Goal: Complete application form: Complete application form

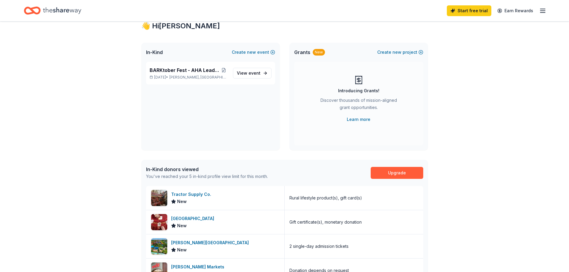
scroll to position [30, 0]
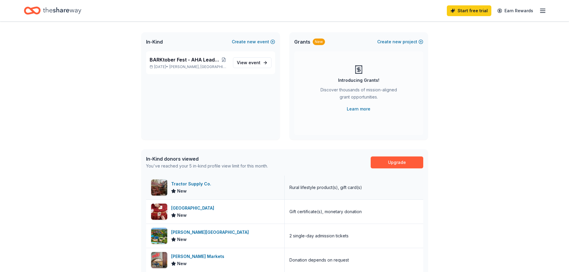
click at [184, 187] on div "Tractor Supply Co." at bounding box center [192, 183] width 42 height 7
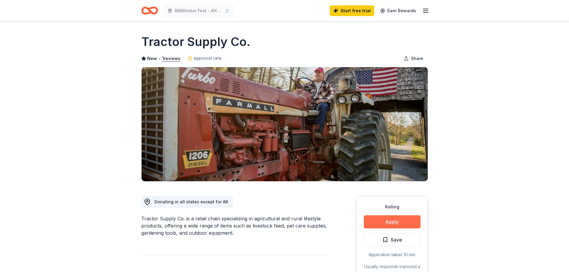
click at [398, 222] on button "Apply" at bounding box center [392, 221] width 57 height 13
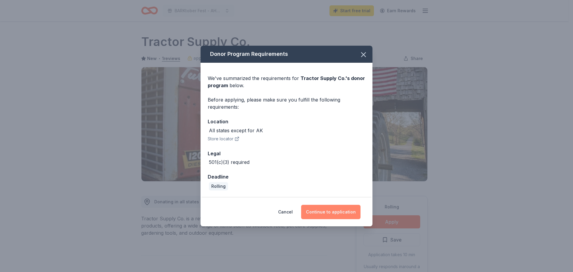
click at [324, 211] on button "Continue to application" at bounding box center [330, 212] width 59 height 14
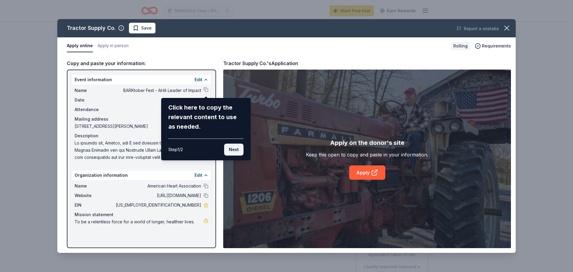
click at [231, 146] on button "Next" at bounding box center [233, 150] width 19 height 12
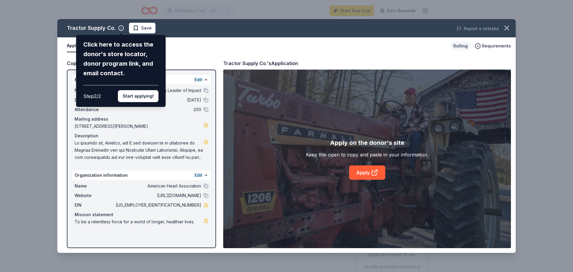
click at [179, 46] on div "Tractor Supply Co. Click here to access the donor's store locator, donor progra…" at bounding box center [286, 136] width 459 height 234
click at [128, 96] on button "Start applying!" at bounding box center [138, 96] width 41 height 12
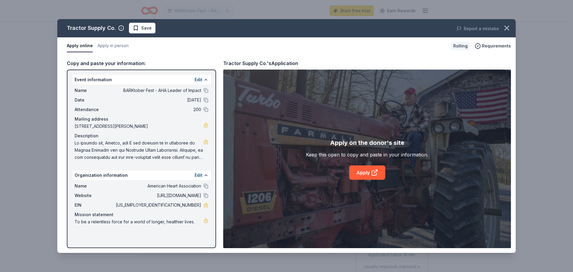
click at [206, 90] on div "Tractor Supply Co. Save Report a mistake Apply online Apply in person Rolling R…" at bounding box center [286, 136] width 459 height 234
click at [206, 92] on button at bounding box center [206, 90] width 5 height 5
click at [205, 99] on button at bounding box center [206, 100] width 5 height 5
click at [206, 91] on button at bounding box center [206, 90] width 5 height 5
click at [360, 169] on link "Apply" at bounding box center [367, 172] width 36 height 14
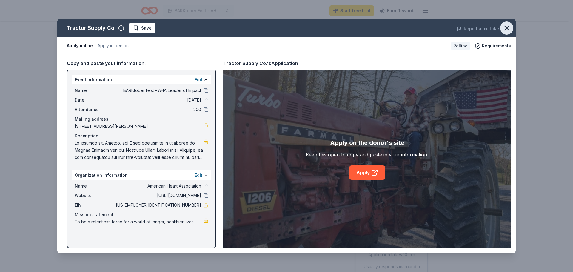
click at [508, 28] on icon "button" at bounding box center [507, 28] width 8 height 8
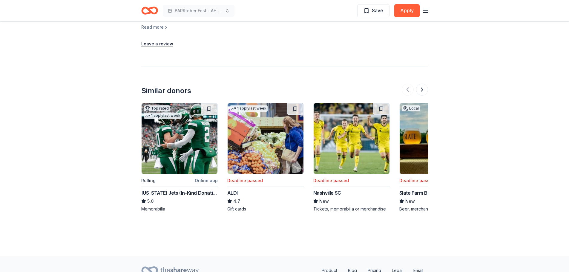
scroll to position [627, 0]
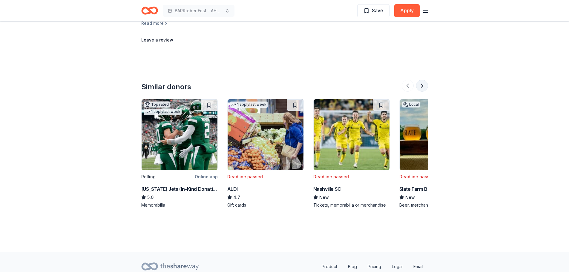
click at [424, 87] on button at bounding box center [422, 86] width 12 height 12
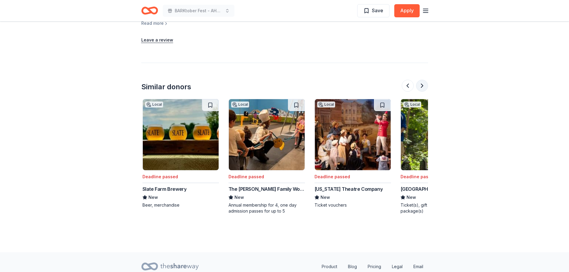
scroll to position [0, 258]
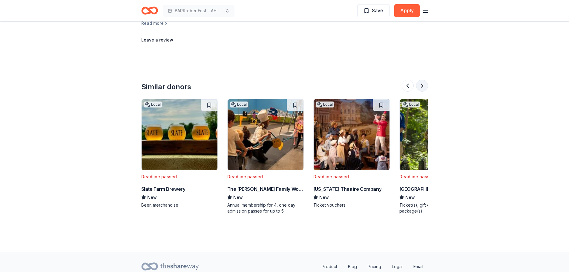
click at [424, 87] on button at bounding box center [422, 86] width 12 height 12
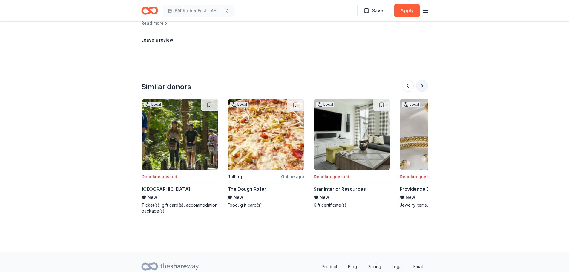
scroll to position [0, 516]
click at [424, 87] on button at bounding box center [422, 86] width 12 height 12
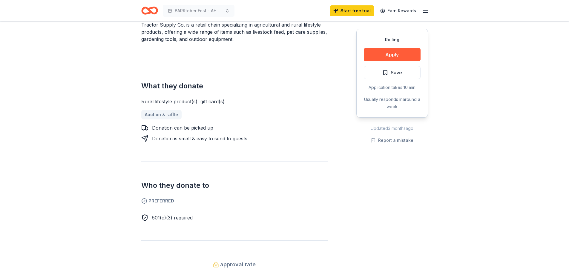
scroll to position [90, 0]
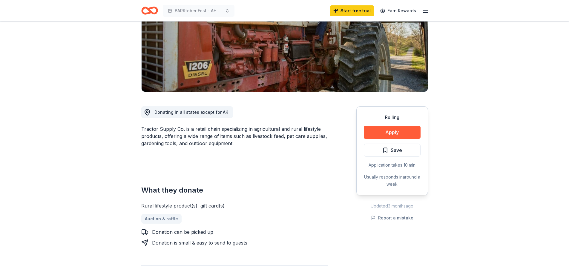
click at [427, 12] on icon "button" at bounding box center [425, 10] width 7 height 7
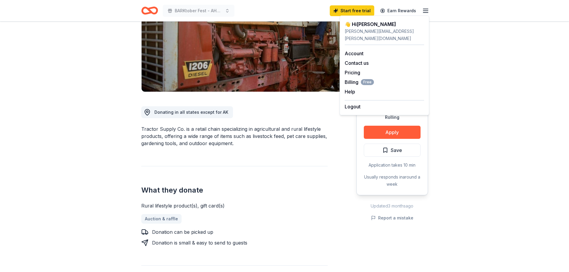
click at [148, 9] on icon "Home" at bounding box center [152, 10] width 9 height 6
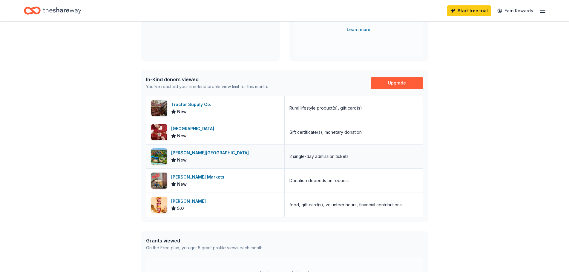
scroll to position [92, 0]
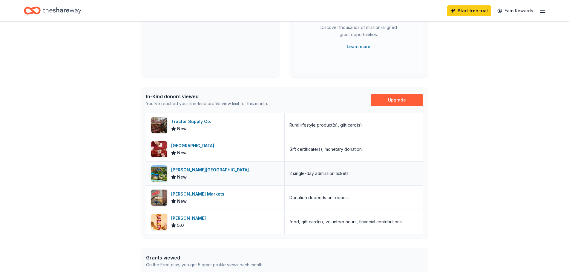
click at [184, 168] on div "[PERSON_NAME][GEOGRAPHIC_DATA]" at bounding box center [211, 169] width 80 height 7
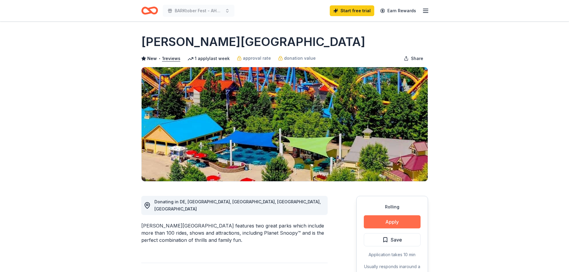
click at [396, 222] on button "Apply" at bounding box center [392, 221] width 57 height 13
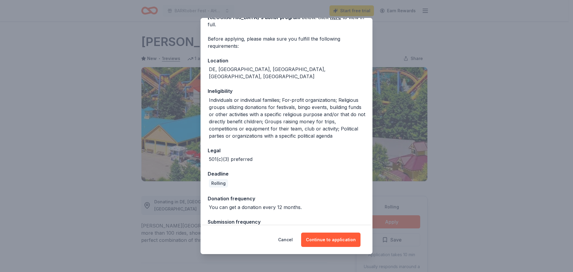
scroll to position [42, 0]
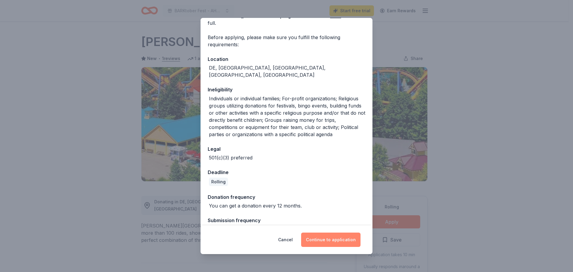
click at [326, 240] on button "Continue to application" at bounding box center [330, 240] width 59 height 14
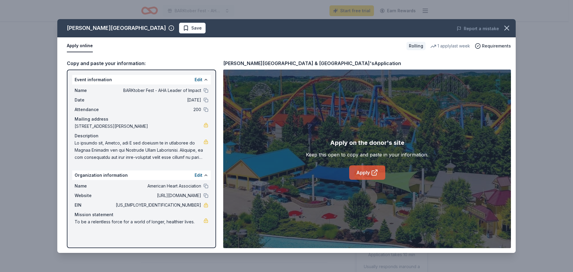
click at [365, 174] on link "Apply" at bounding box center [367, 172] width 36 height 14
